Goal: Find contact information: Find contact information

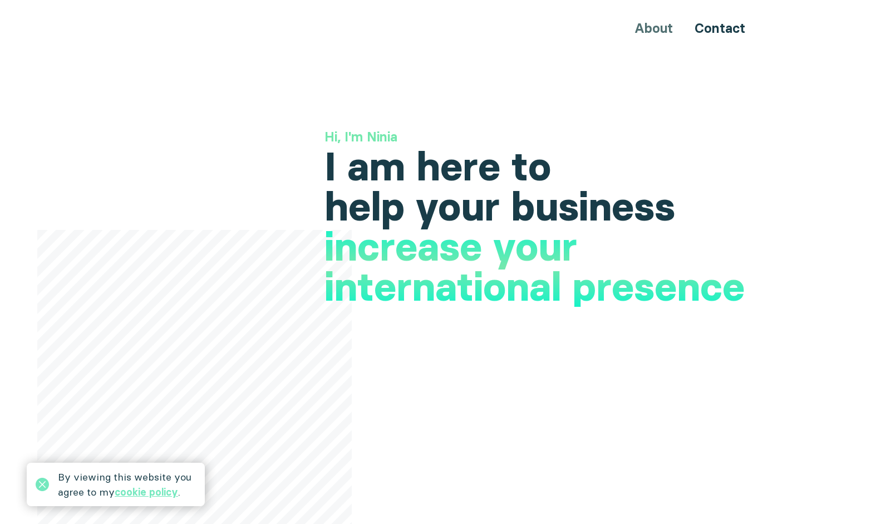
click at [653, 24] on div "About Contact" at bounding box center [438, 28] width 668 height 21
click at [664, 30] on div "About Contact" at bounding box center [438, 28] width 668 height 21
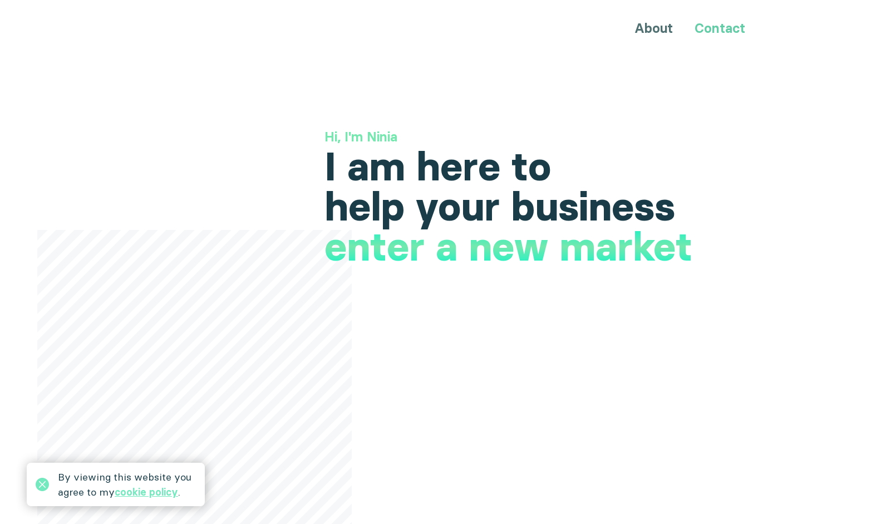
click at [702, 28] on link "Contact" at bounding box center [719, 28] width 51 height 16
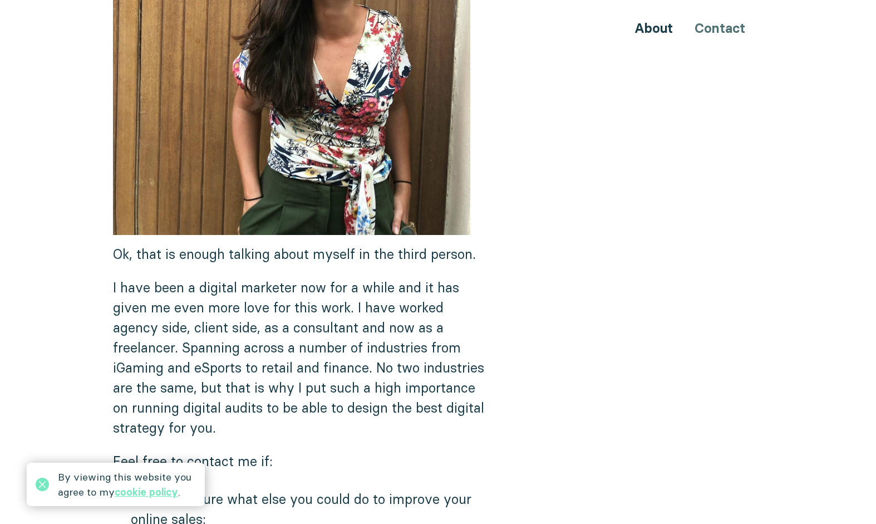
scroll to position [1129, 0]
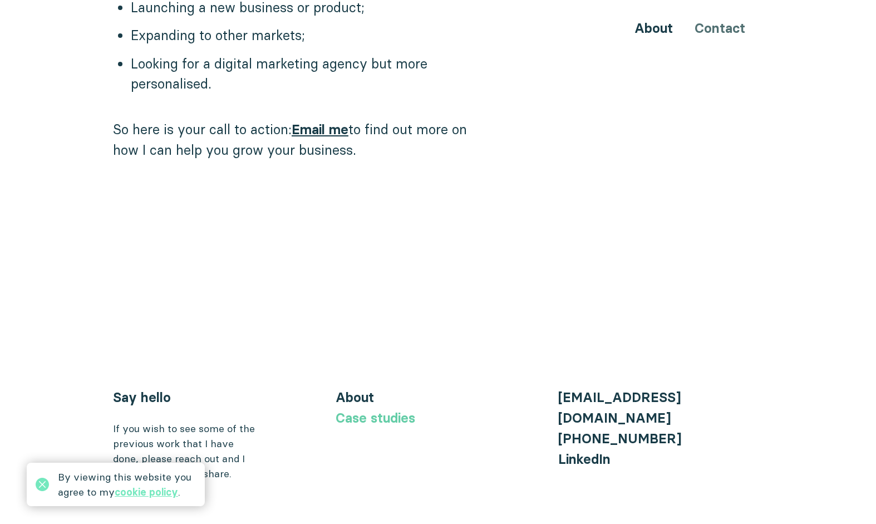
click at [361, 410] on link "Case studies" at bounding box center [376, 418] width 80 height 16
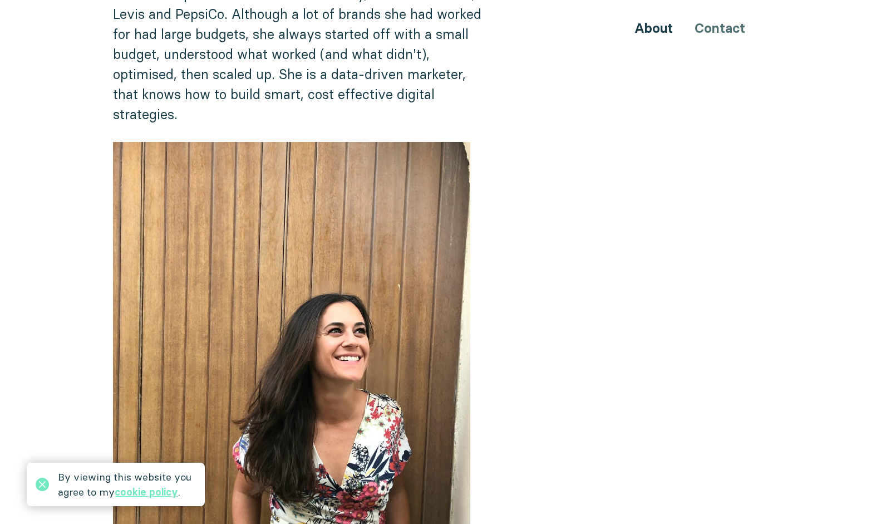
scroll to position [204, 0]
